Goal: Task Accomplishment & Management: Manage account settings

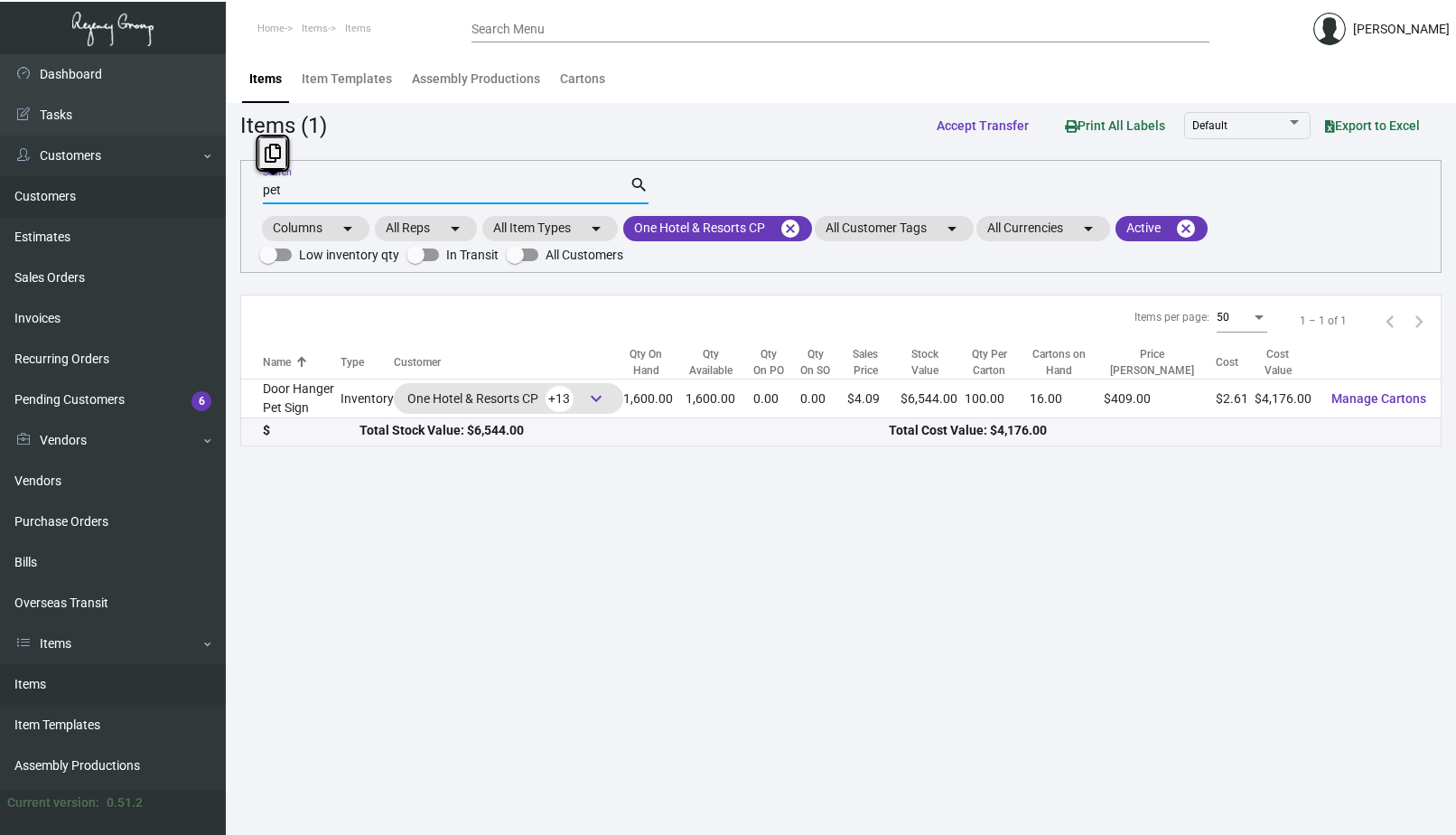
drag, startPoint x: 318, startPoint y: 188, endPoint x: 202, endPoint y: 179, distance: 116.3
click at [202, 179] on div "Dashboard Dashboard Tasks Customers Customers Estimates Sales Orders Invoices R…" at bounding box center [728, 445] width 1456 height 781
type input "shell"
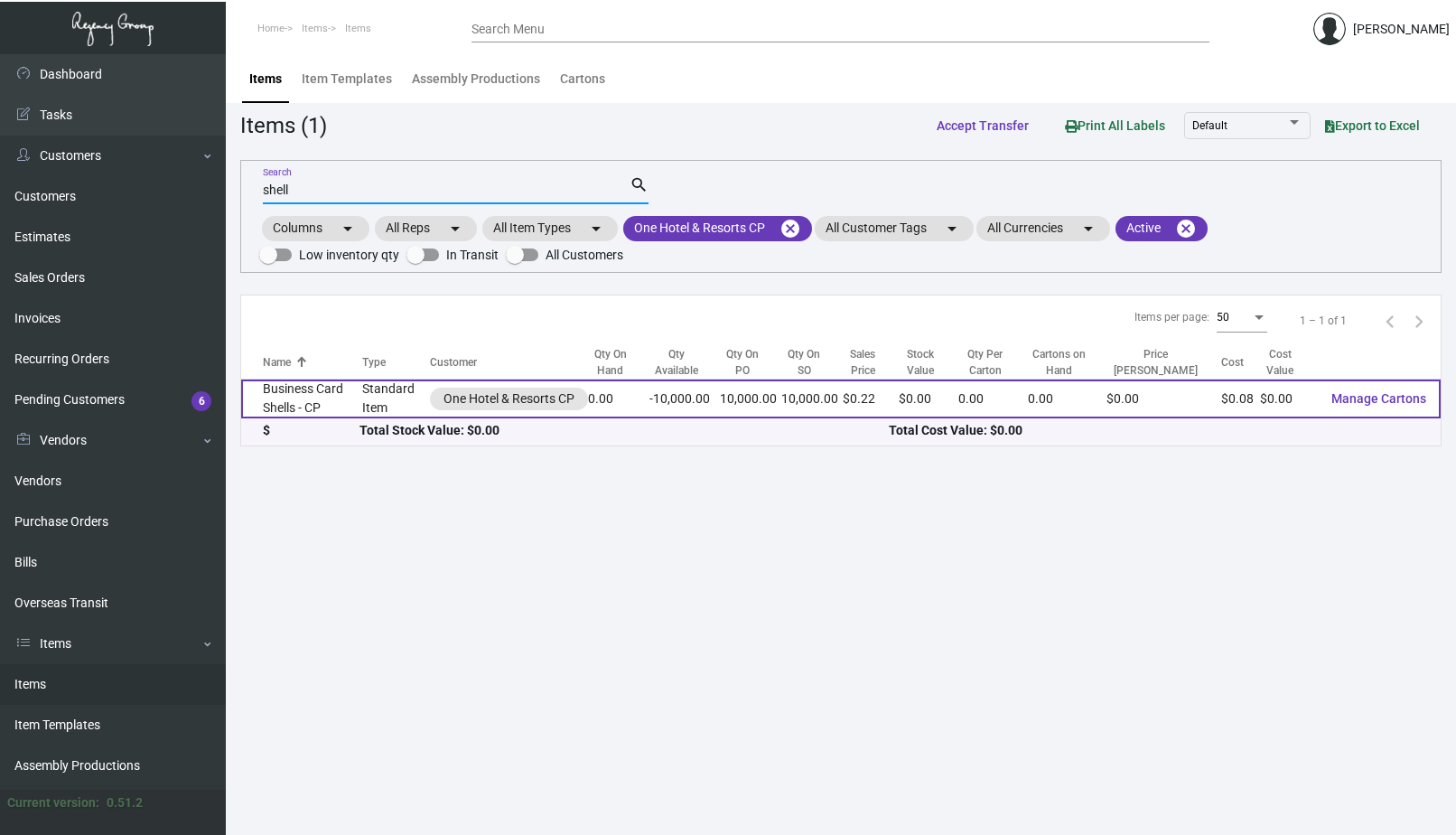
click at [314, 381] on td "Business Card Shells - CP" at bounding box center [301, 398] width 121 height 39
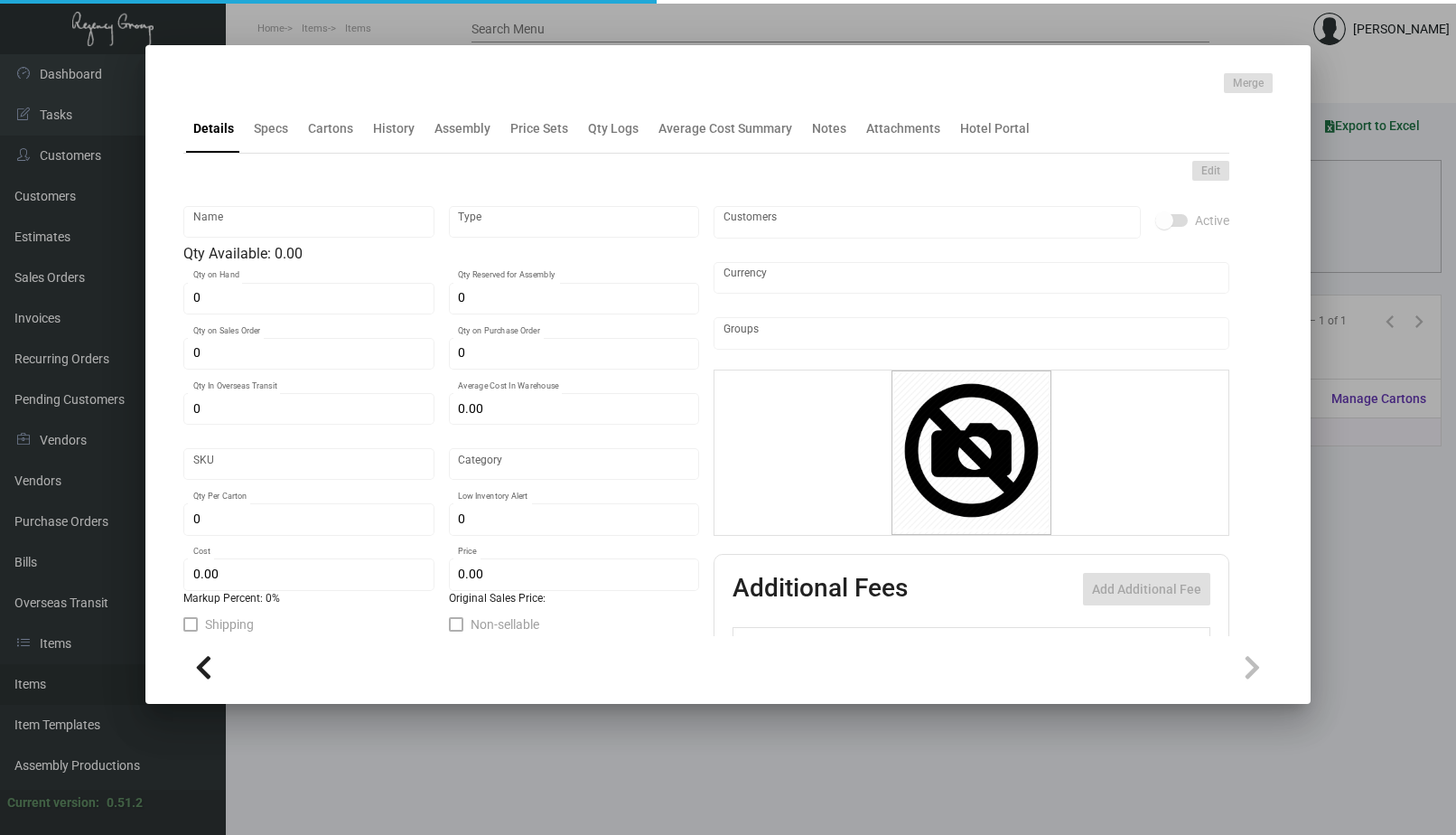
type input "Business Card Shells - CP"
type input "Standard Item"
type input "$ 0.00"
type input "Standard"
type input "$ 0.0779"
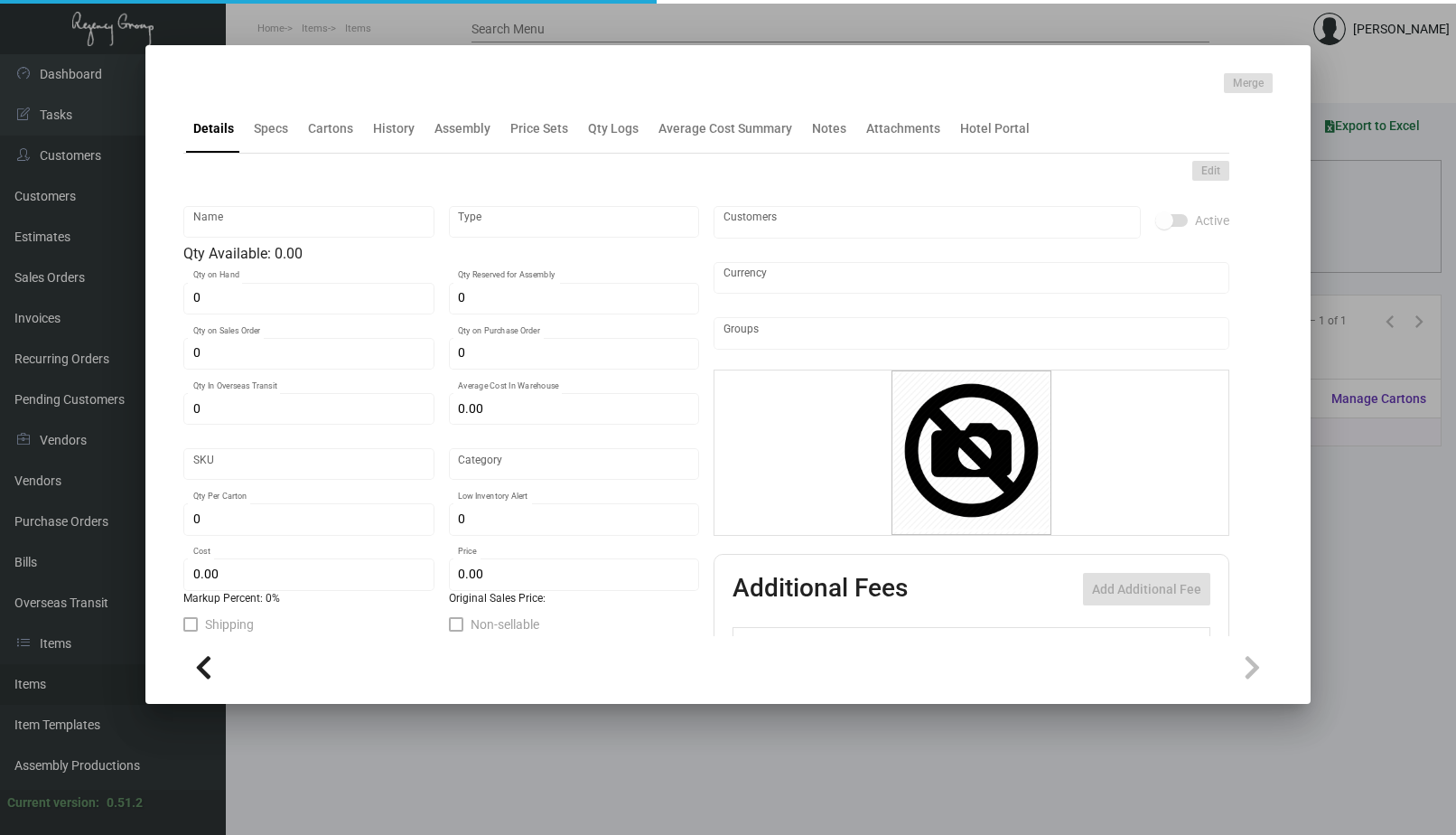
type input "$ 0.2198"
checkbox input "true"
type input "United States Dollar $"
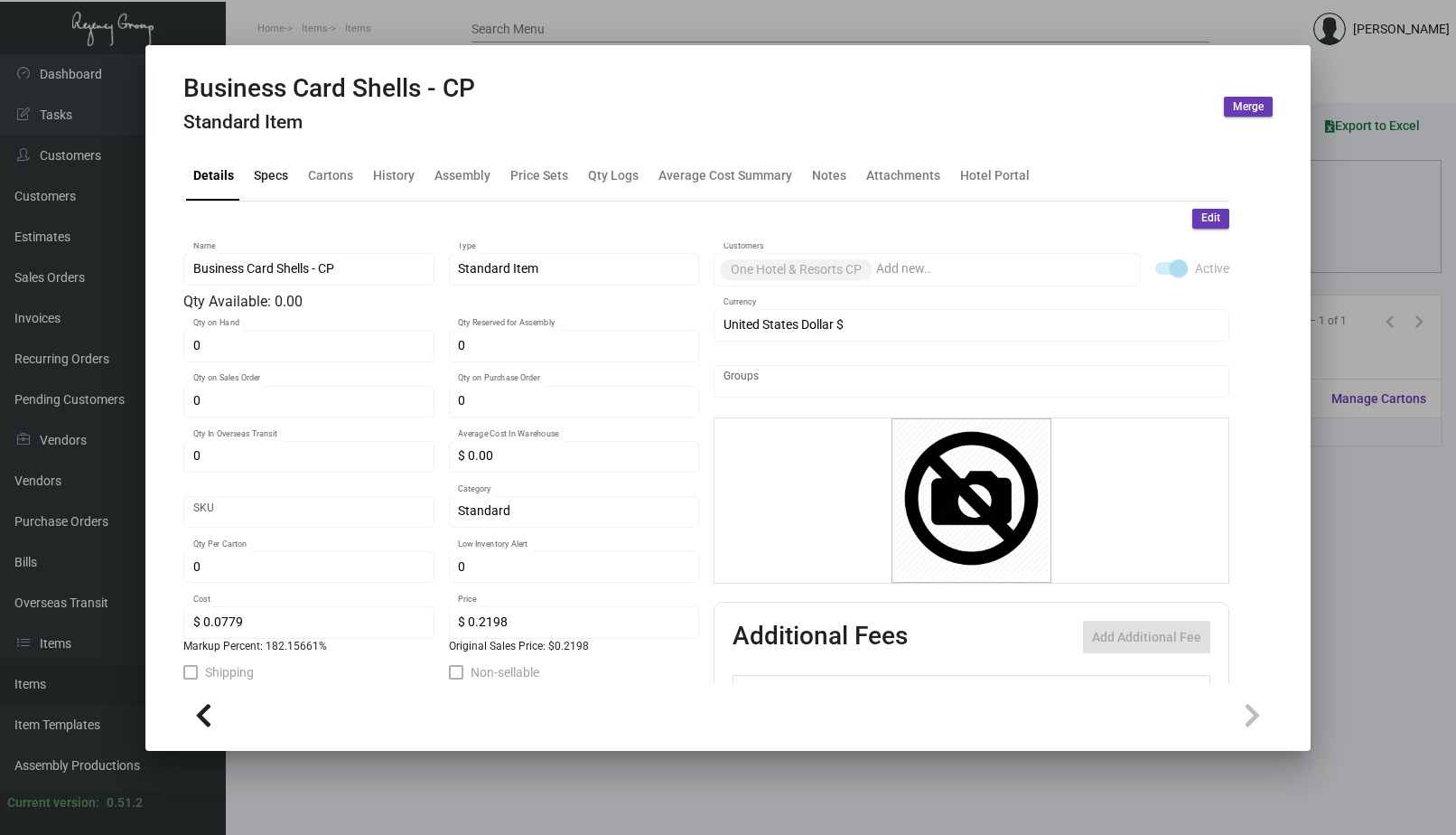
click at [268, 185] on div "Specs" at bounding box center [271, 175] width 35 height 19
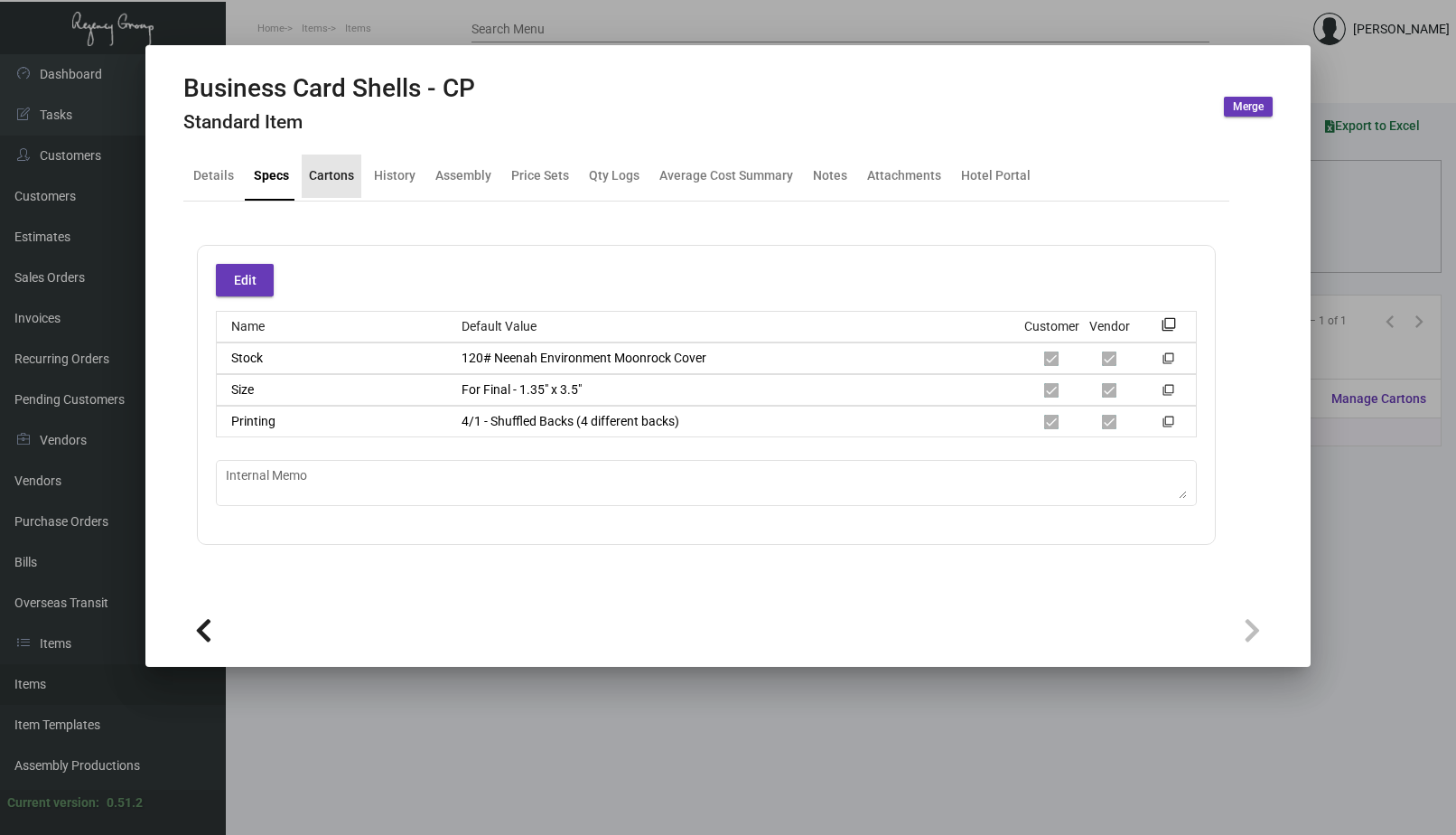
click at [345, 184] on div "Cartons" at bounding box center [332, 175] width 45 height 19
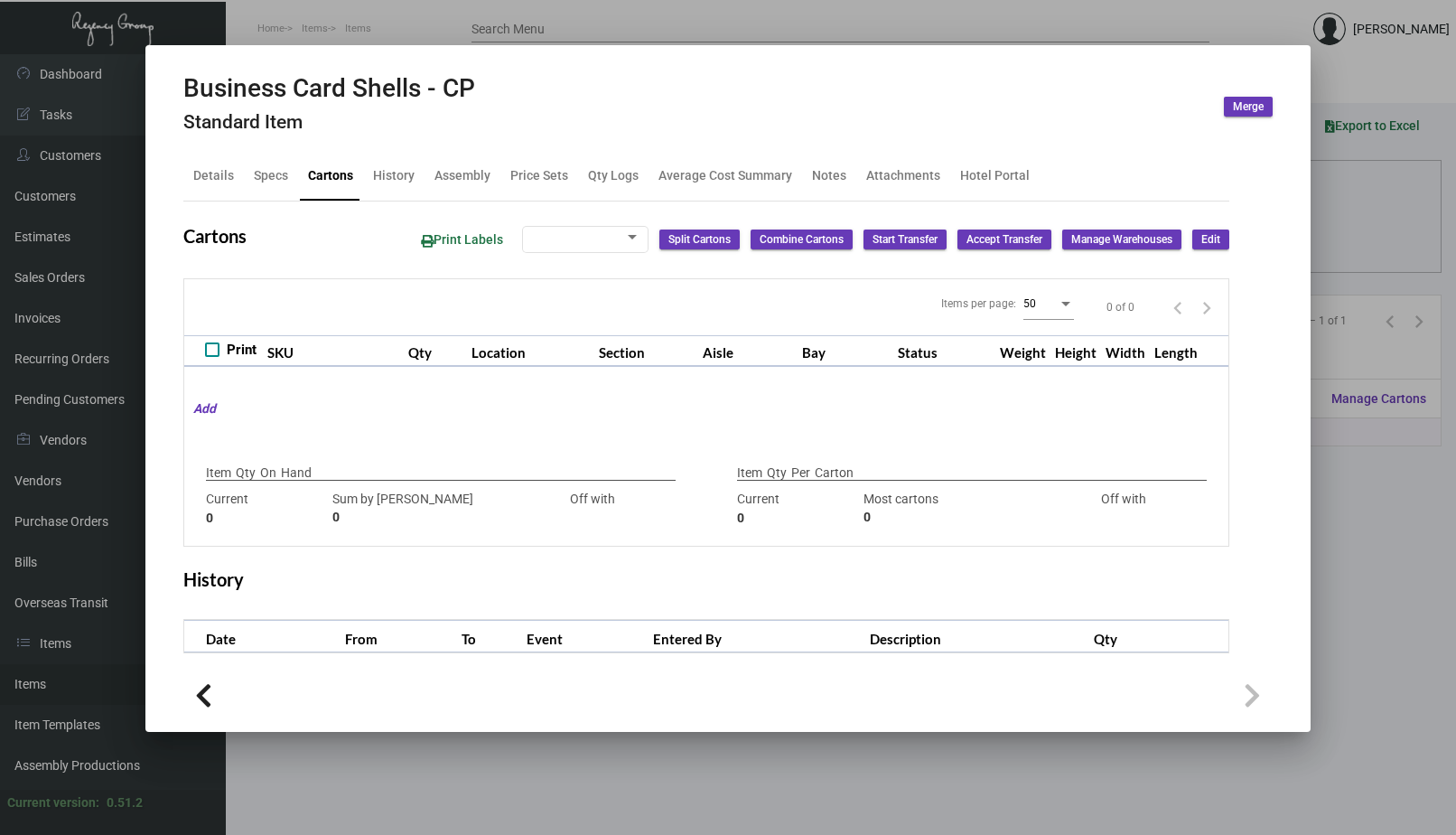
checkbox input "true"
type input "0"
click at [387, 185] on div "History" at bounding box center [393, 176] width 56 height 43
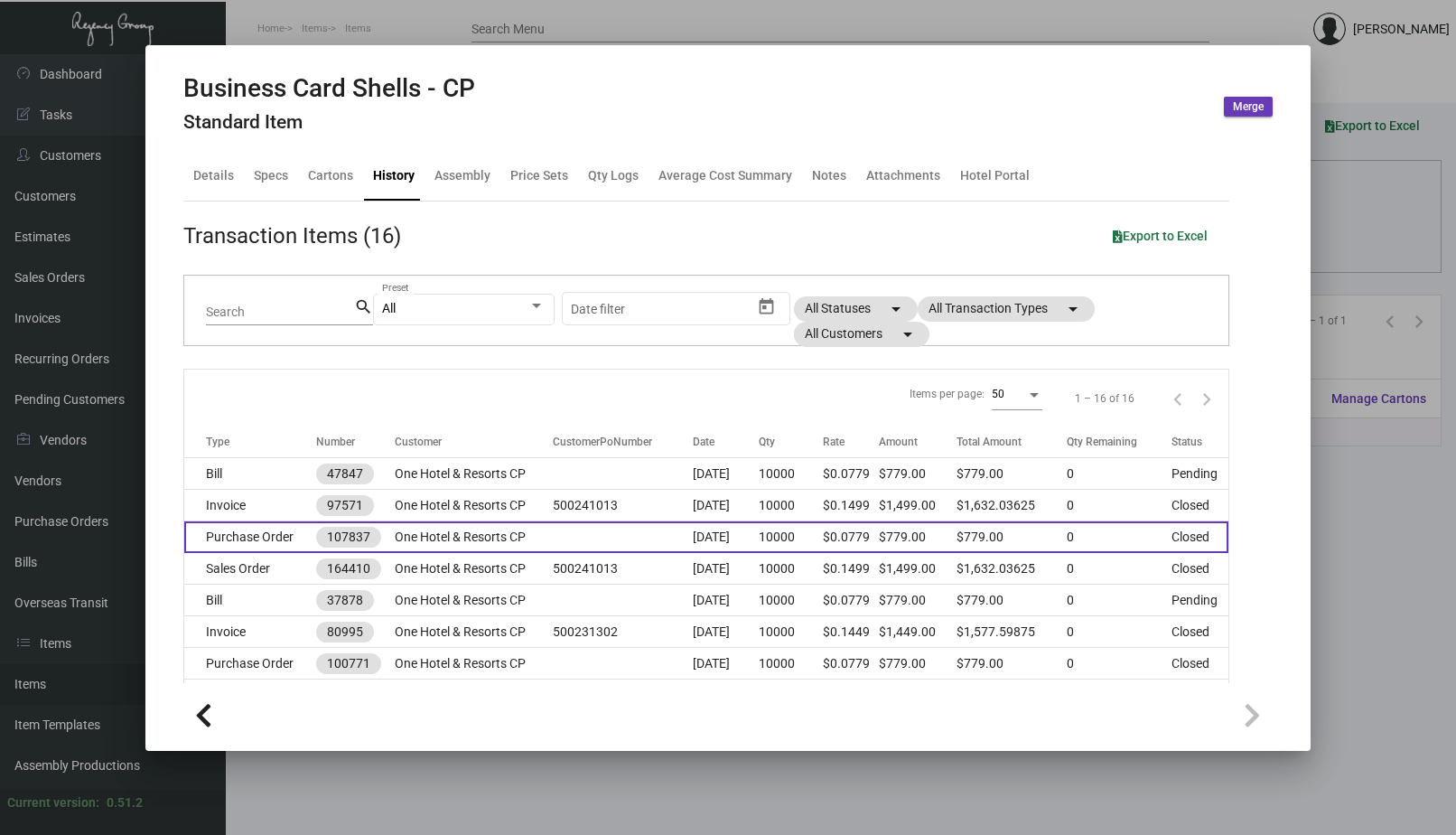
click at [486, 534] on td "One Hotel & Resorts CP" at bounding box center [474, 538] width 158 height 32
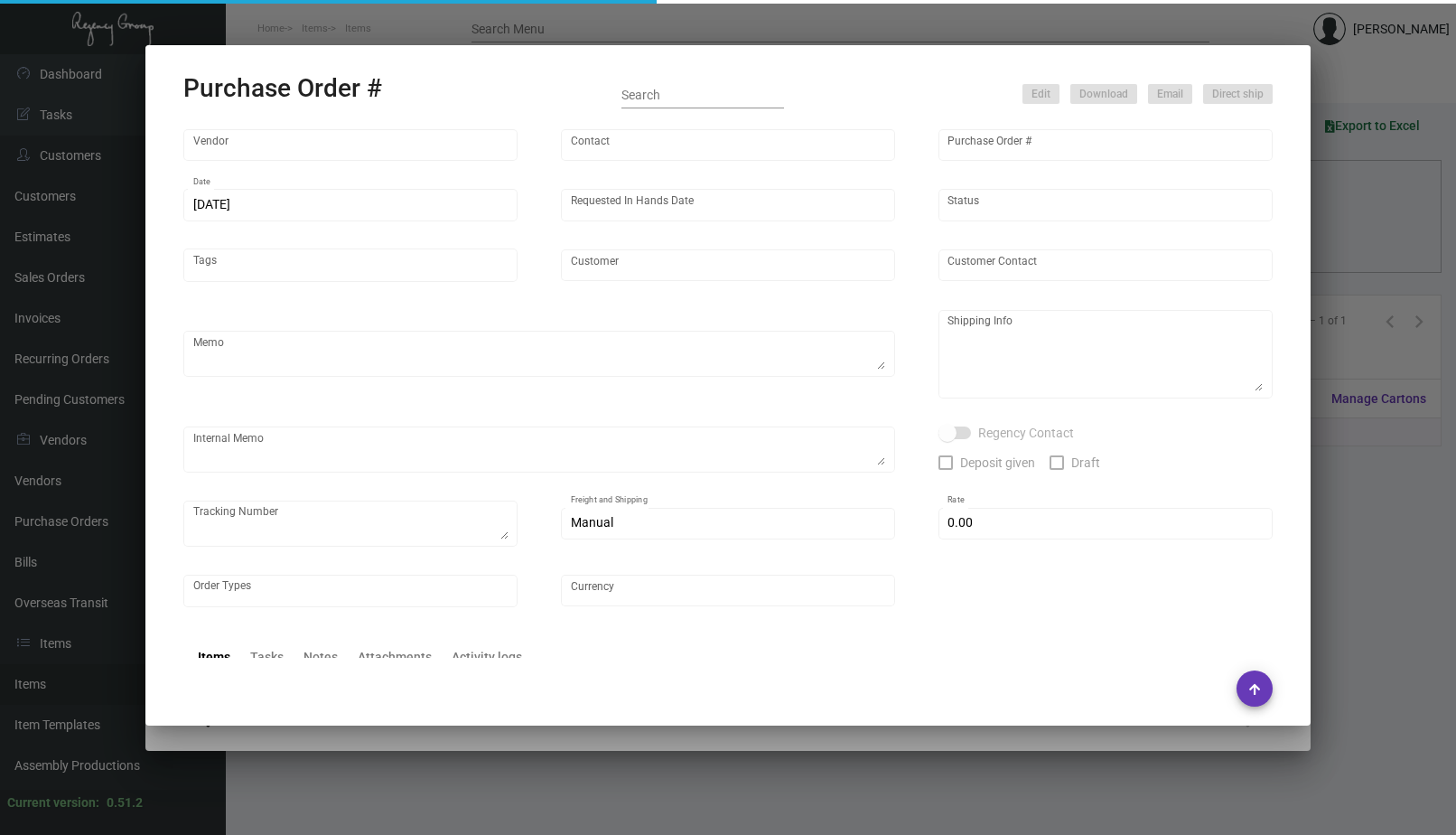
type input "BCT [US_STATE]"
type input "[PERSON_NAME]"
type input "107837"
type input "[DATE]"
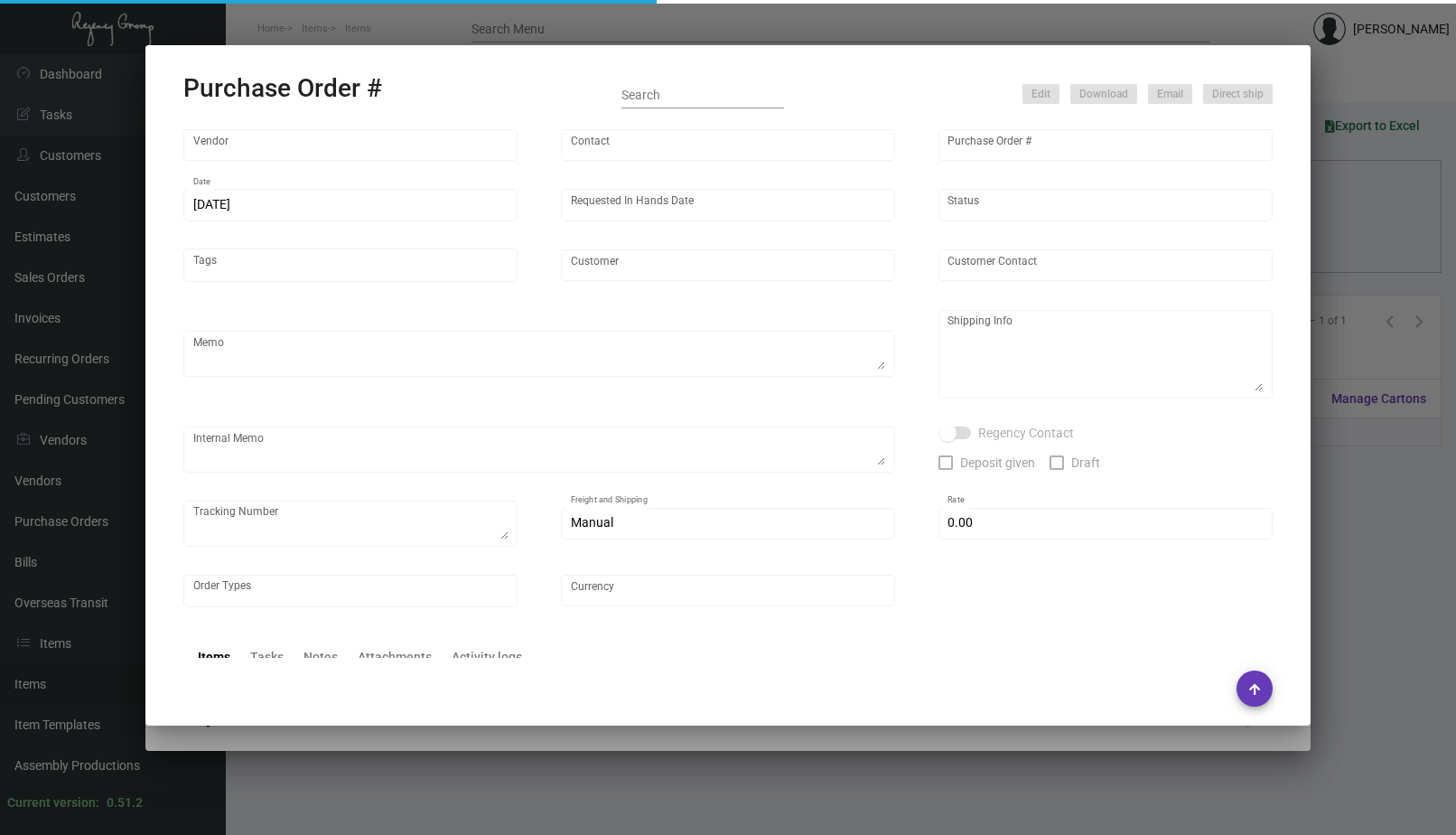
type input "One Hotel & Resorts CP"
type input "[PERSON_NAME]"
type textarea "SHELLS HOUSED WITH VENDOR."
type input "$ 0.00"
type input "United States Dollar $"
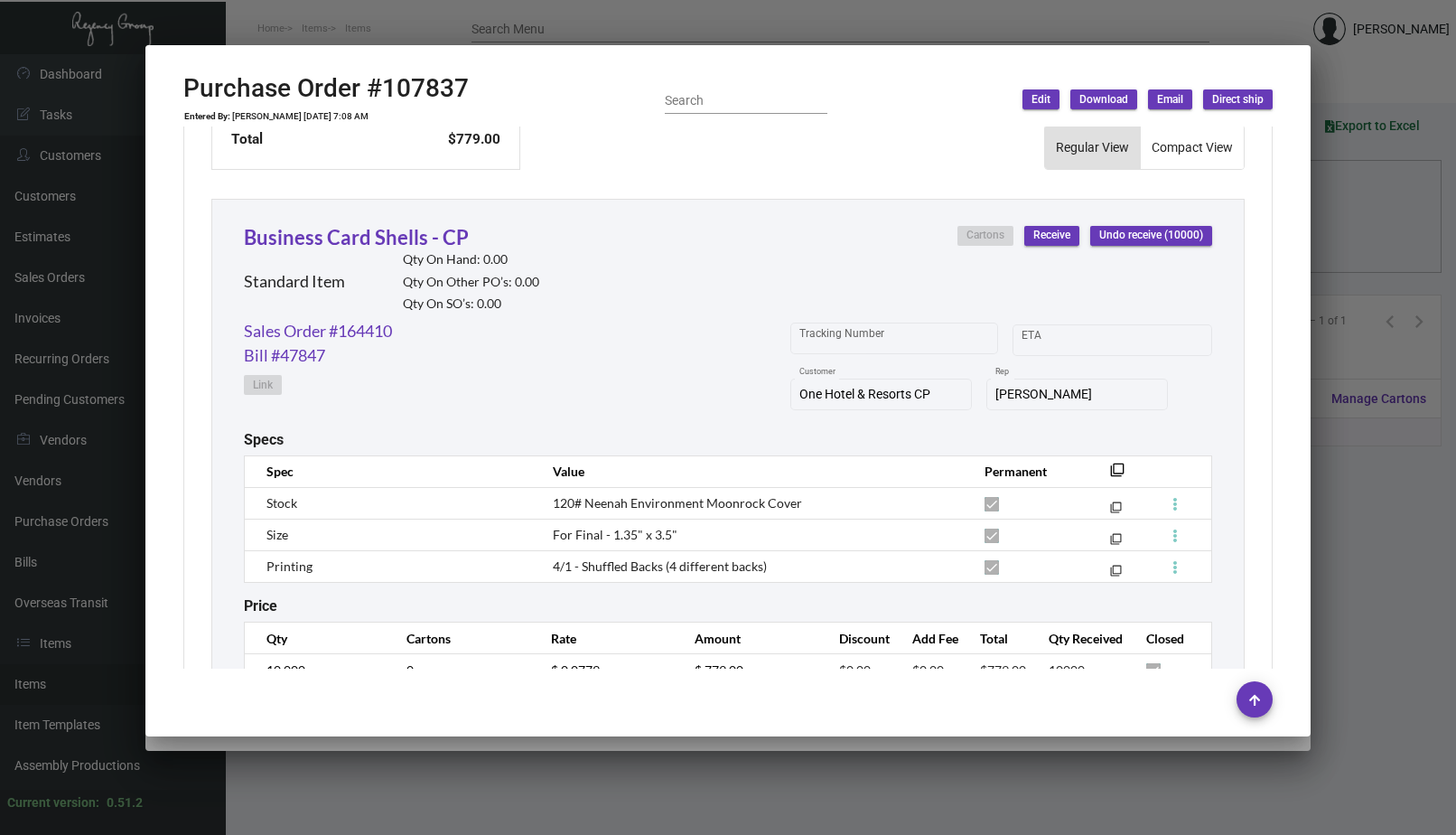
scroll to position [850, 0]
